Goal: Navigation & Orientation: Find specific page/section

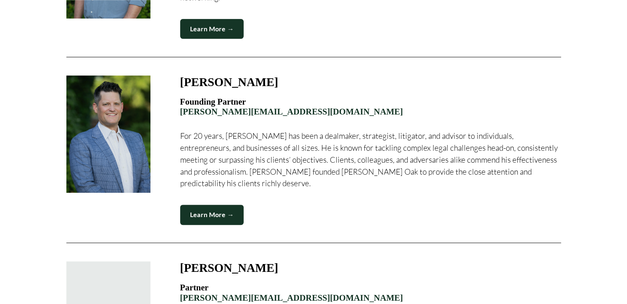
scroll to position [457, 0]
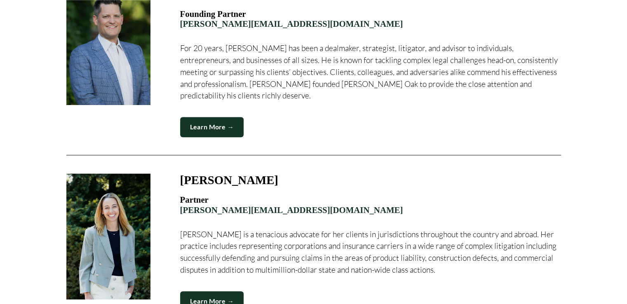
click at [119, 177] on div at bounding box center [108, 237] width 84 height 126
click at [216, 292] on link "Learn More →" at bounding box center [212, 302] width 64 height 20
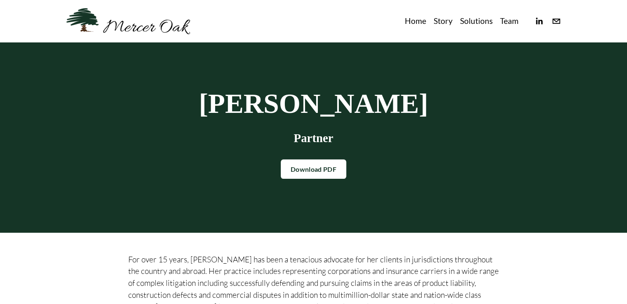
click at [149, 27] on link at bounding box center [128, 21] width 124 height 26
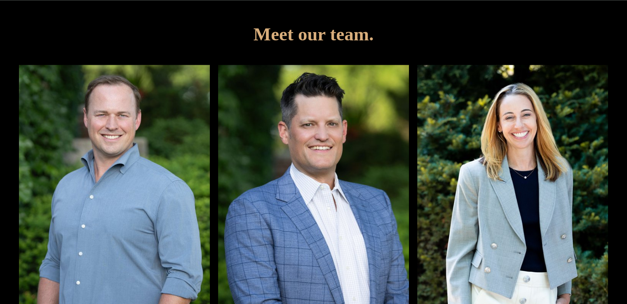
scroll to position [1429, 0]
